Goal: Communication & Community: Share content

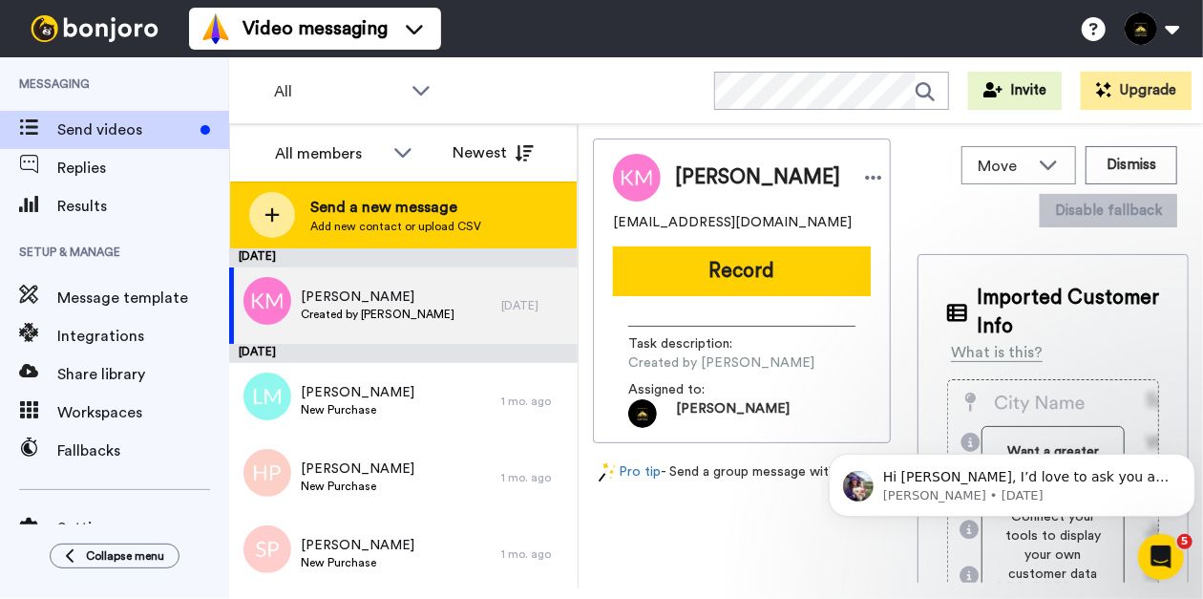
click at [349, 217] on span "Send a new message" at bounding box center [395, 207] width 171 height 23
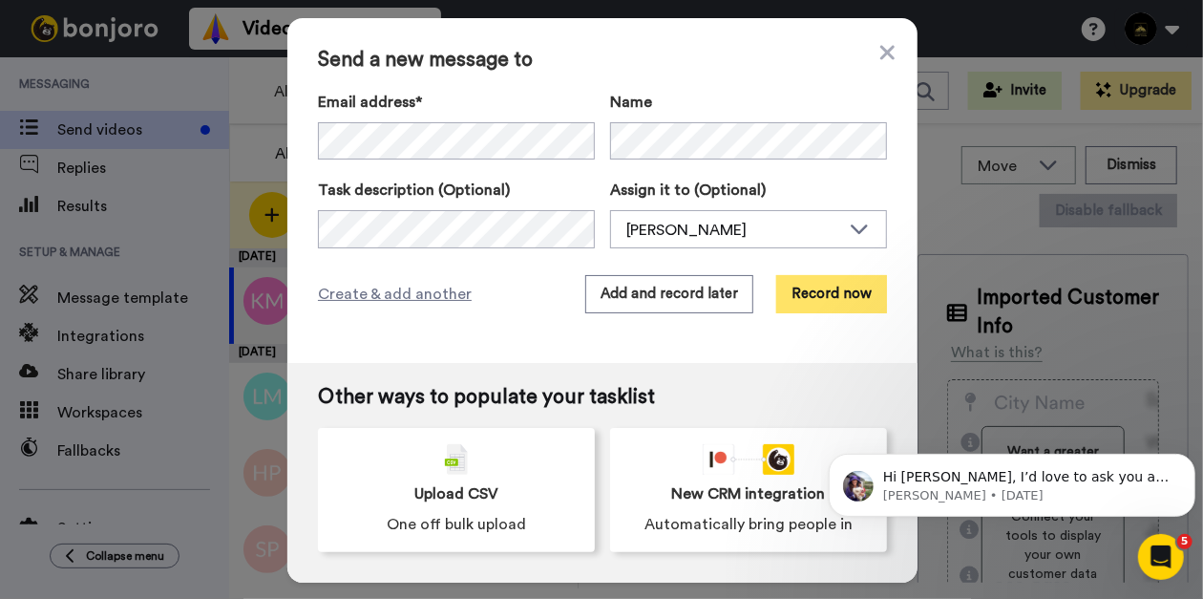
click at [816, 305] on button "Record now" at bounding box center [831, 294] width 111 height 38
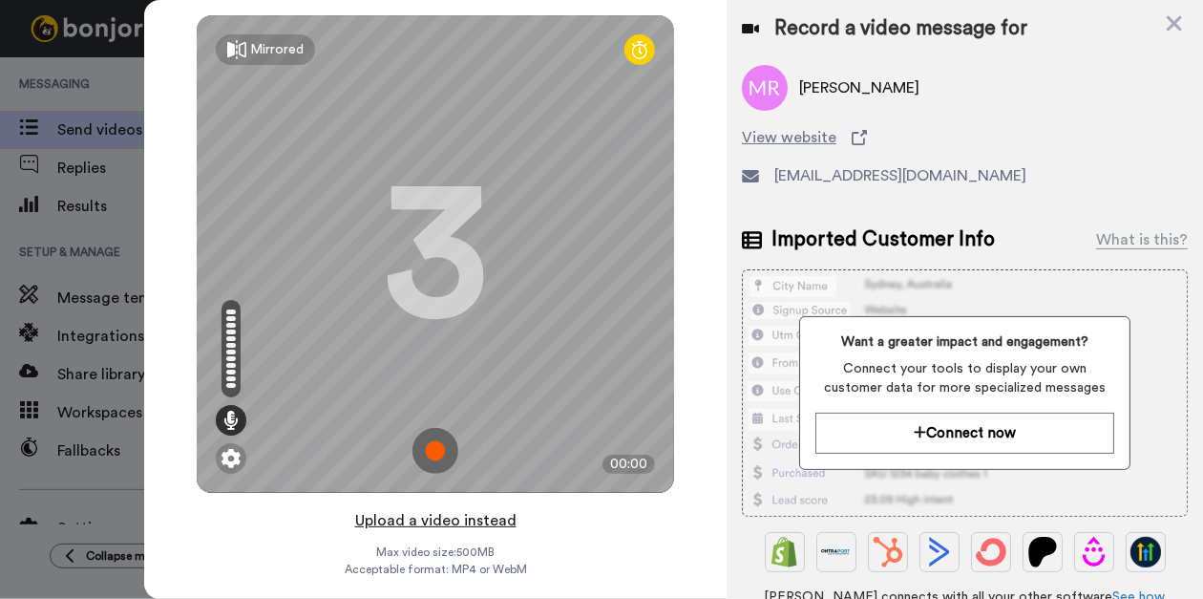
click at [403, 518] on button "Upload a video instead" at bounding box center [435, 520] width 173 height 25
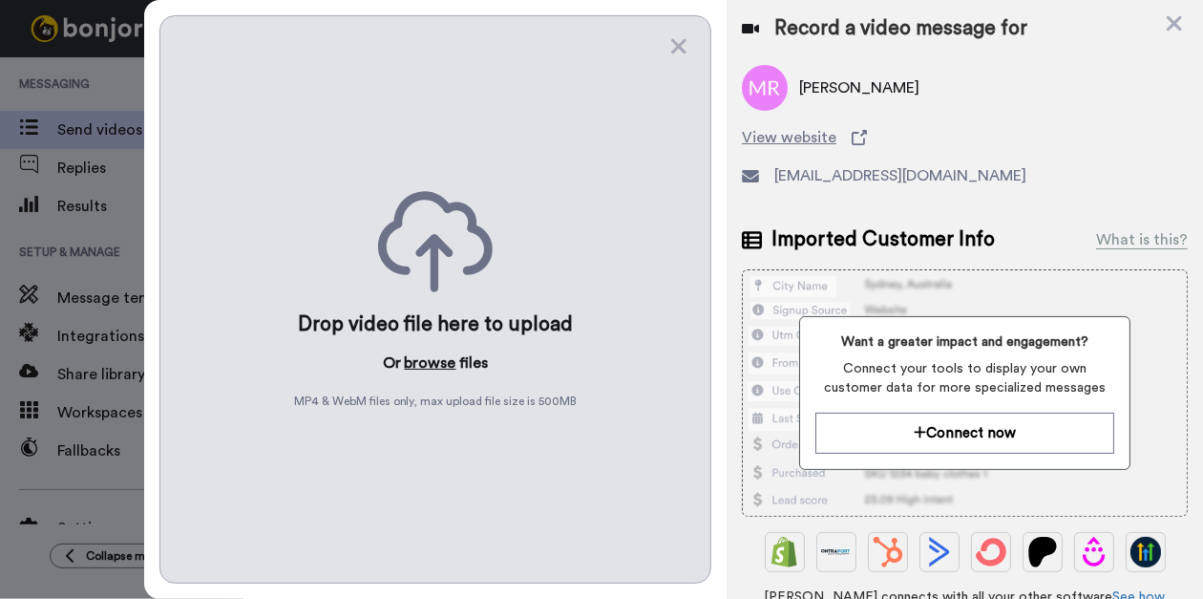
click at [426, 358] on button "browse" at bounding box center [431, 362] width 52 height 23
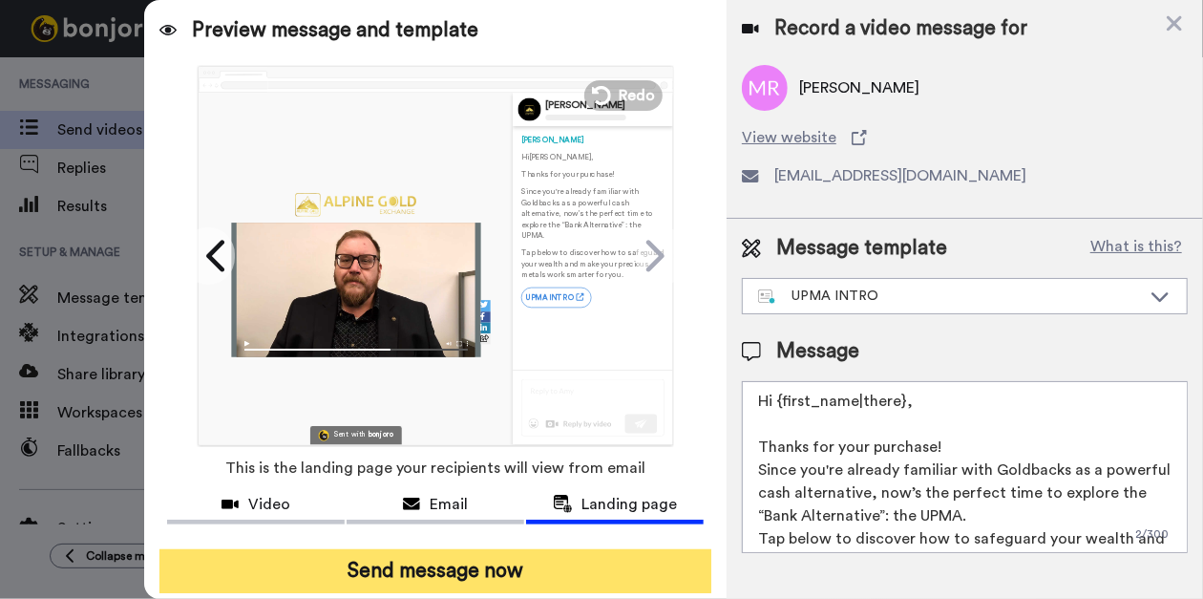
click at [431, 577] on button "Send message now" at bounding box center [435, 571] width 552 height 44
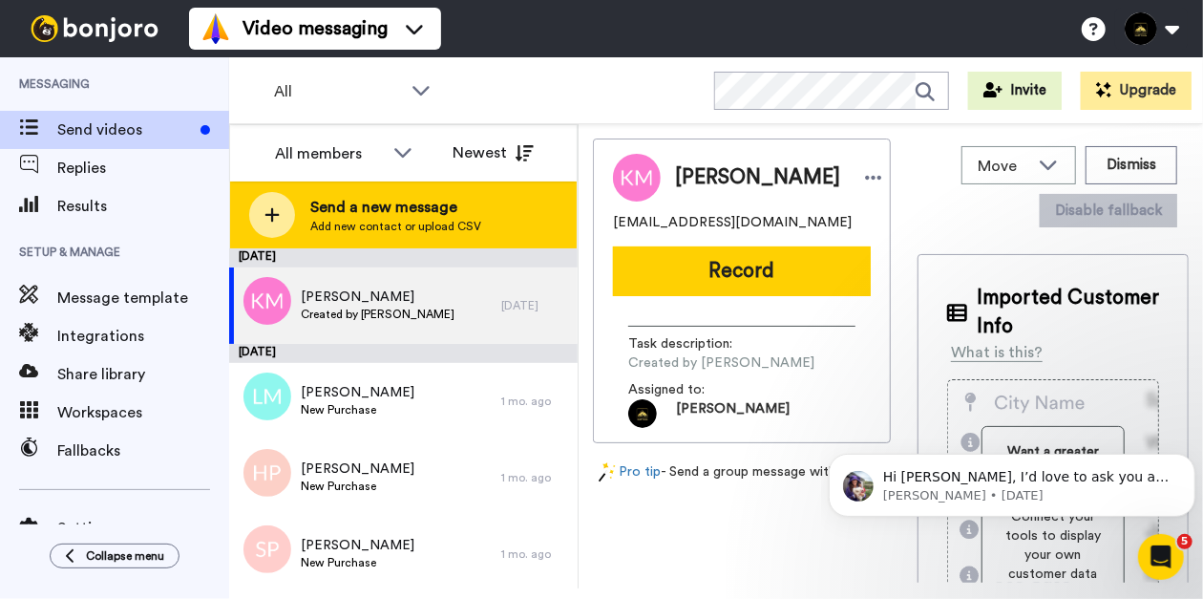
click at [340, 200] on span "Send a new message" at bounding box center [395, 207] width 171 height 23
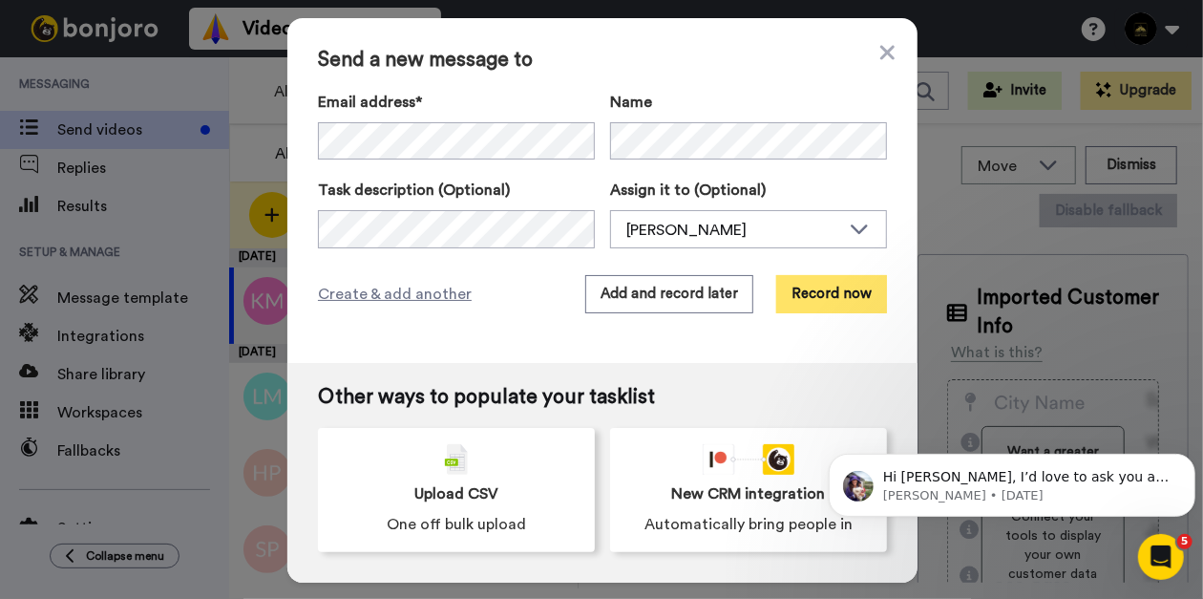
click at [816, 303] on button "Record now" at bounding box center [831, 294] width 111 height 38
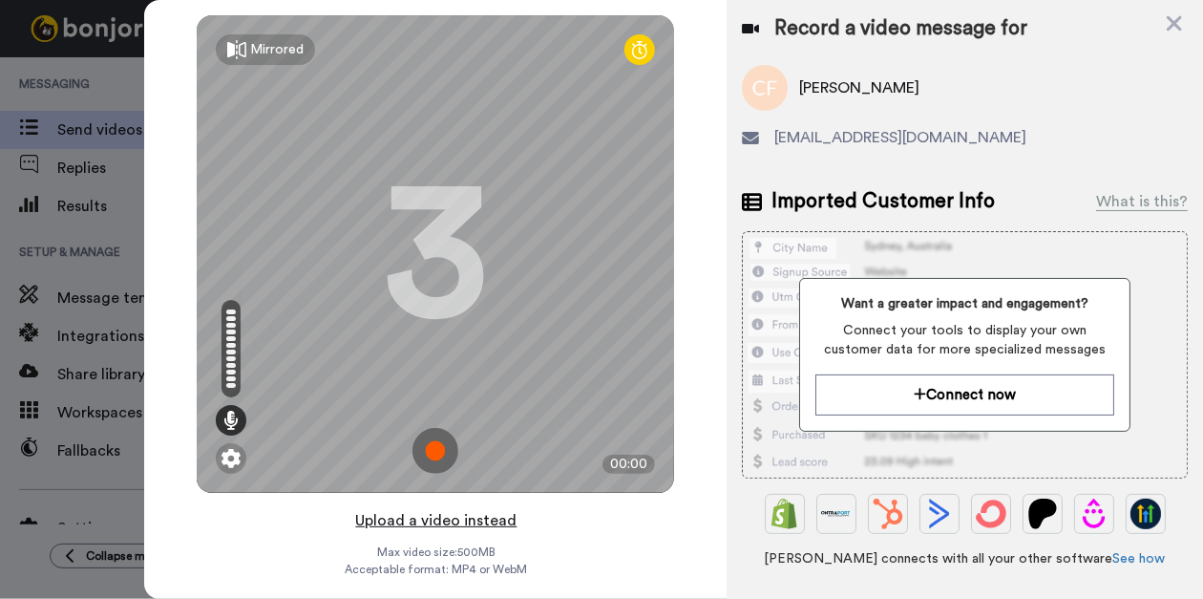
click at [433, 516] on button "Upload a video instead" at bounding box center [435, 520] width 173 height 25
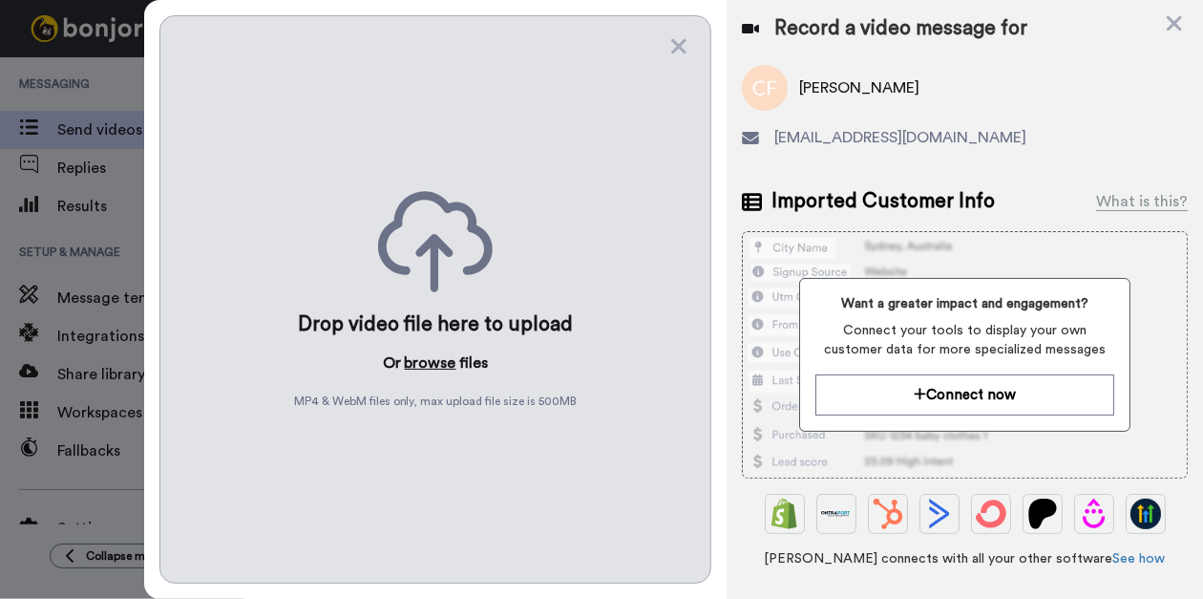
click at [430, 361] on button "browse" at bounding box center [431, 362] width 52 height 23
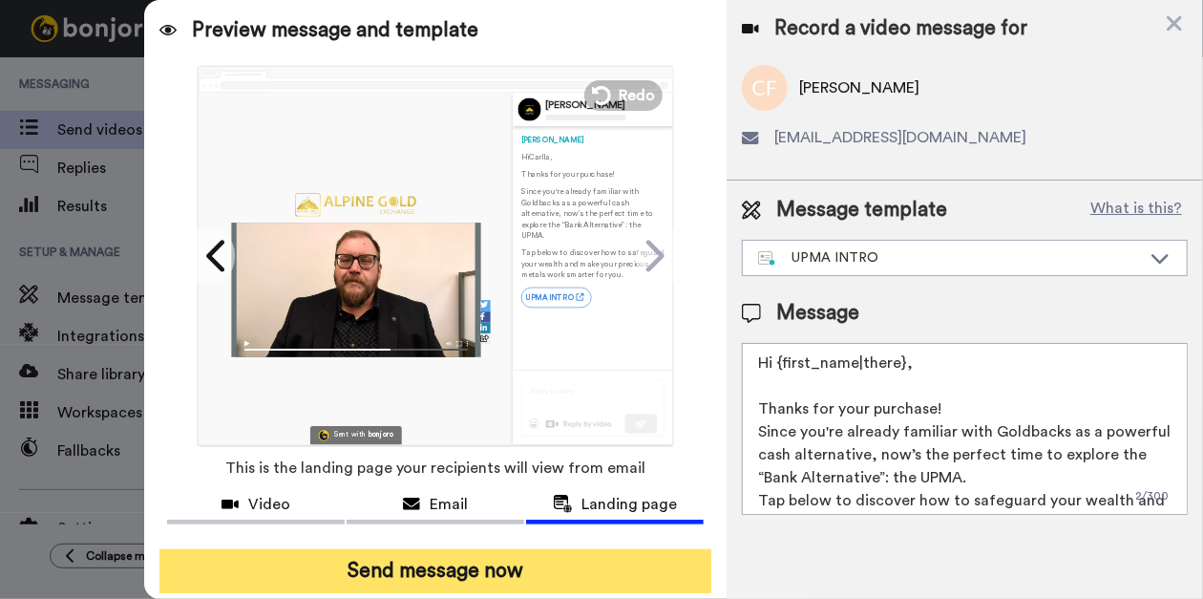
click at [344, 579] on button "Send message now" at bounding box center [435, 571] width 552 height 44
